Goal: Task Accomplishment & Management: Use online tool/utility

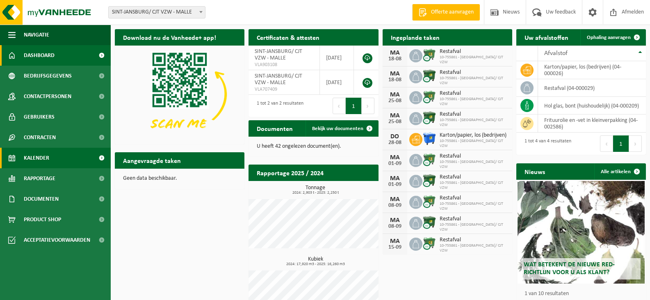
click at [45, 156] on span "Kalender" at bounding box center [36, 158] width 25 height 21
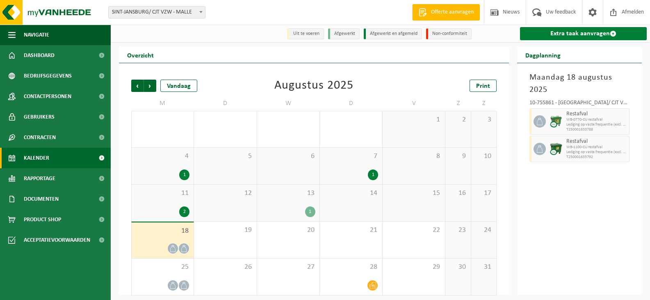
click at [569, 30] on link "Extra taak aanvragen" at bounding box center [583, 33] width 127 height 13
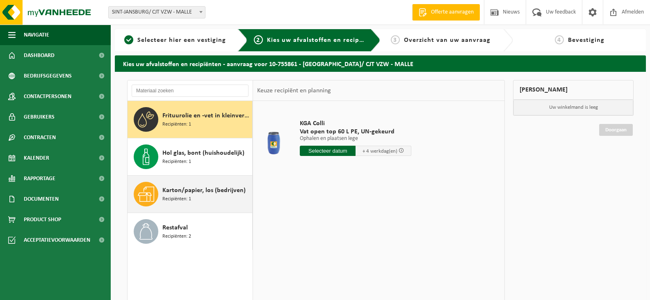
click at [178, 192] on span "Karton/papier, los (bedrijven)" at bounding box center [203, 190] width 83 height 10
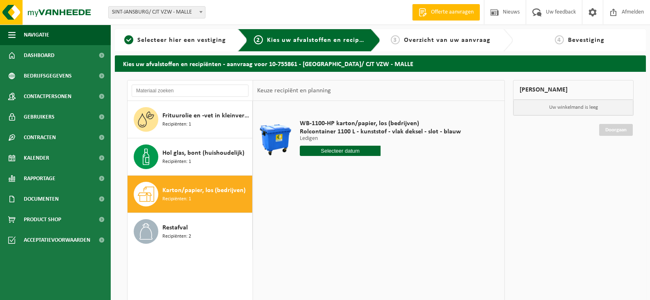
click at [334, 149] on input "text" at bounding box center [340, 151] width 81 height 10
click at [353, 238] on div "21" at bounding box center [351, 236] width 14 height 13
type input "Van 2025-08-21"
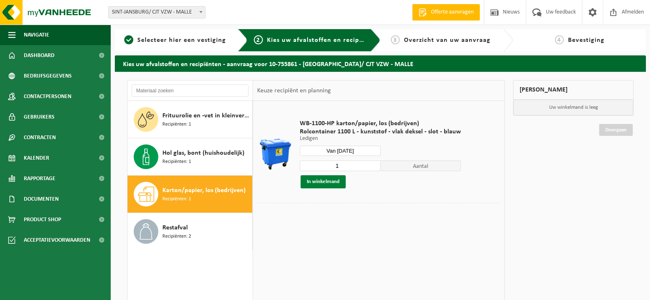
click at [328, 182] on button "In winkelmand" at bounding box center [323, 181] width 45 height 13
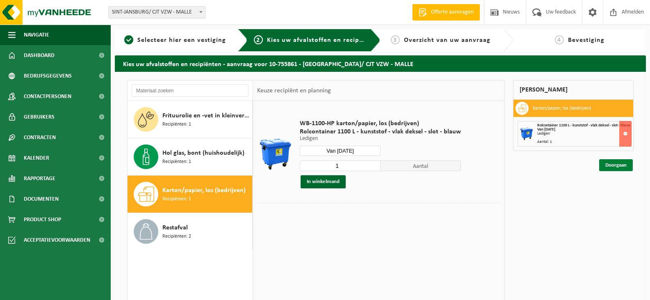
click at [623, 170] on link "Doorgaan" at bounding box center [616, 165] width 34 height 12
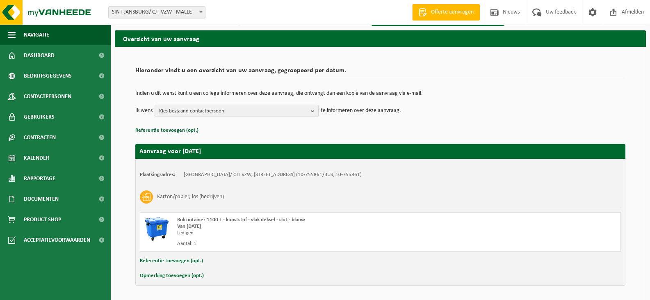
scroll to position [52, 0]
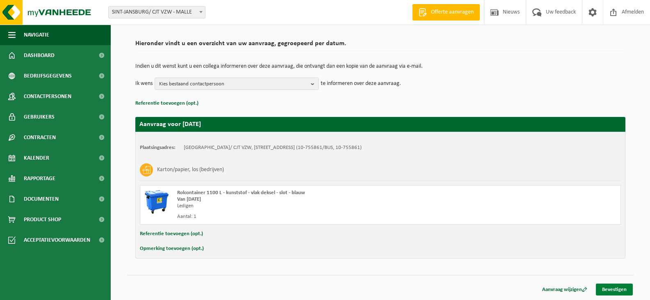
click at [613, 289] on link "Bevestigen" at bounding box center [614, 290] width 37 height 12
